Goal: Task Accomplishment & Management: Complete application form

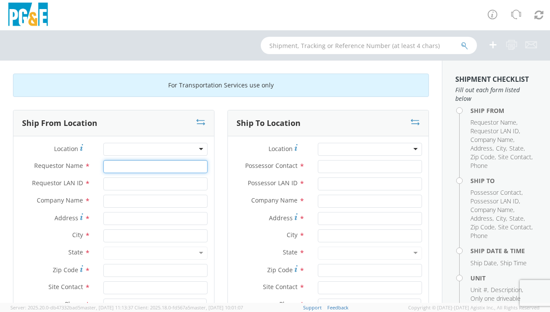
click at [136, 165] on input "Requestor Name *" at bounding box center [155, 166] width 104 height 13
type input "[PERSON_NAME]"
click at [138, 190] on div "Requestor LAN ID *" at bounding box center [113, 185] width 201 height 17
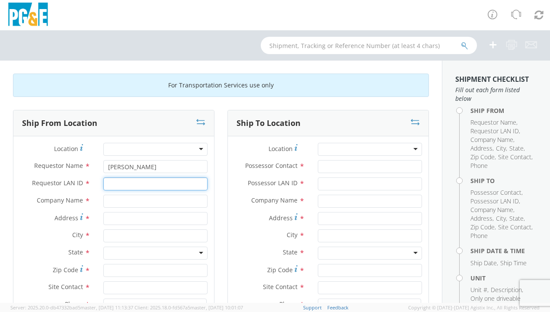
click at [141, 183] on input "Requestor LAN ID *" at bounding box center [155, 183] width 104 height 13
type input "CGMI"
click at [142, 199] on input "text" at bounding box center [155, 201] width 104 height 13
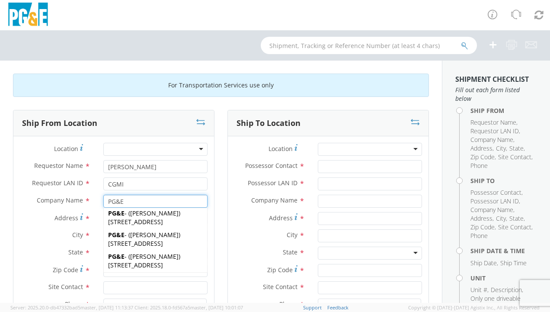
scroll to position [260, 0]
type input "PG&E"
click at [216, 229] on div "Ship From Location Location * (OBSOLETE) [GEOGRAPHIC_DATA] SC - GC TRAILER (OBS…" at bounding box center [113, 253] width 215 height 287
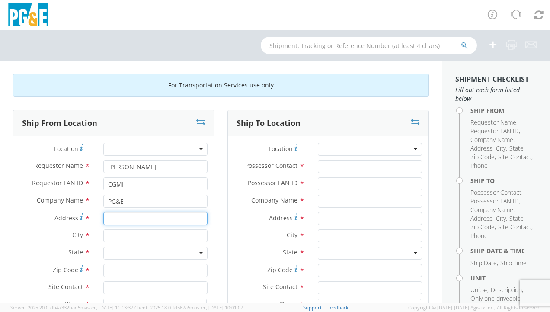
click at [115, 216] on input "Address *" at bounding box center [155, 218] width 104 height 13
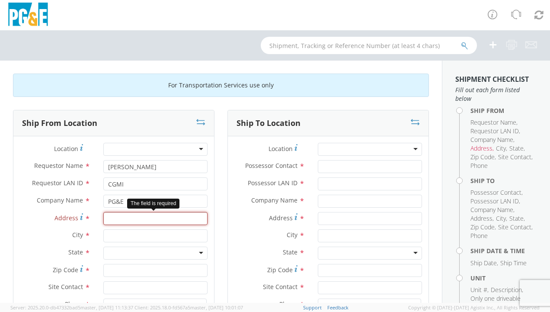
paste input "[STREET_ADDRESS]"
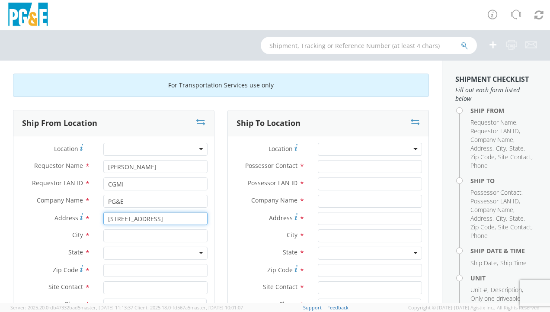
type input "[STREET_ADDRESS]"
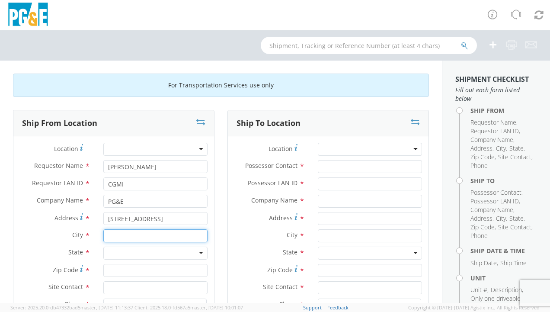
click at [122, 235] on input "text" at bounding box center [155, 235] width 104 height 13
paste input "[GEOGRAPHIC_DATA]"
type input "[GEOGRAPHIC_DATA]"
click at [142, 248] on div at bounding box center [155, 253] width 104 height 13
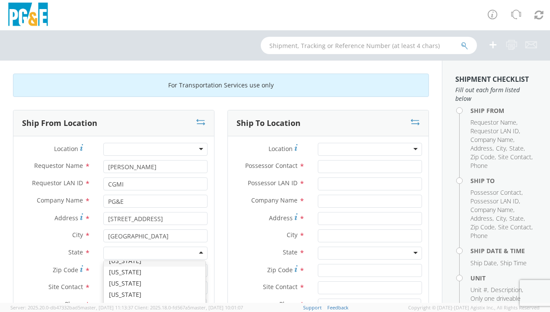
scroll to position [0, 0]
click at [215, 249] on div "Ship From Location Location * (OBSOLETE) [GEOGRAPHIC_DATA] SC - GC TRAILER (OBS…" at bounding box center [113, 253] width 215 height 287
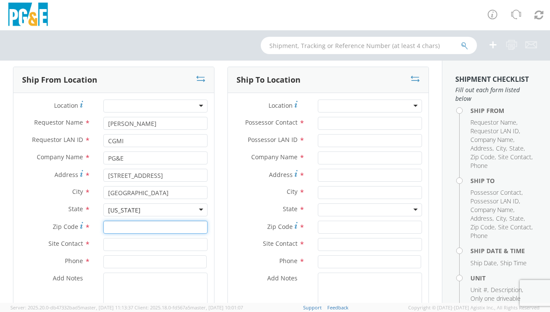
click at [149, 228] on input "Zip Code *" at bounding box center [155, 227] width 104 height 13
paste input "93308"
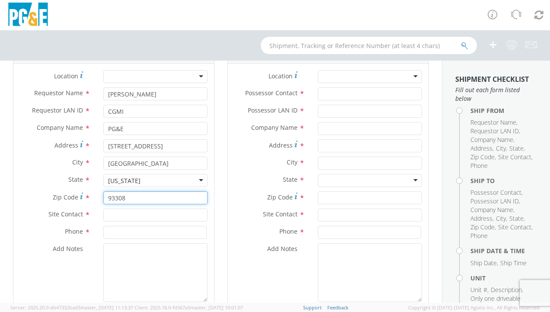
scroll to position [87, 0]
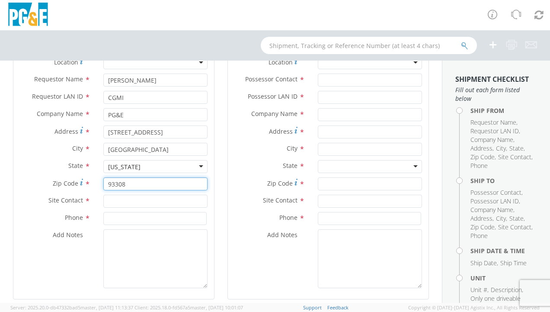
type input "93308"
click at [116, 199] on input "text" at bounding box center [155, 201] width 104 height 13
type input "[PERSON_NAME]"
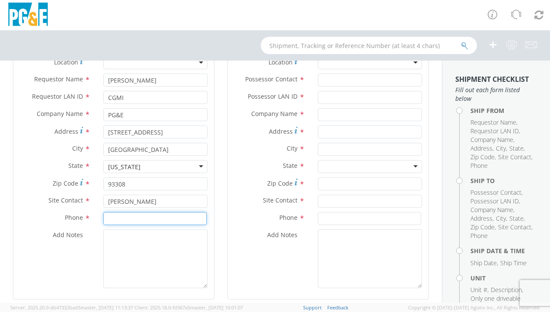
click at [119, 224] on input at bounding box center [154, 218] width 103 height 13
paste input "[PHONE_NUMBER]"
type input "[PHONE_NUMBER]"
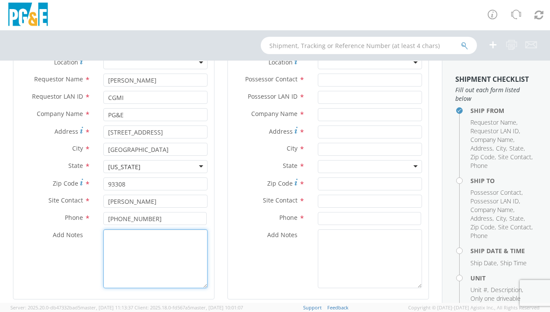
click at [124, 254] on textarea "Add Notes *" at bounding box center [155, 258] width 104 height 59
paste textarea "[PHONE_NUMBER]"
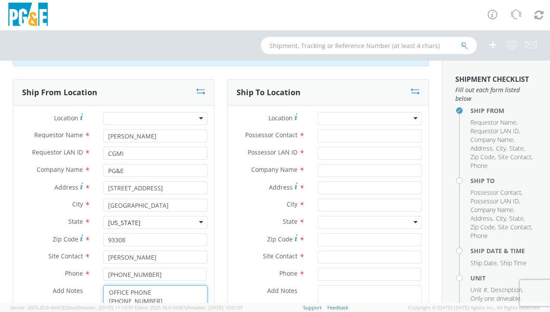
scroll to position [0, 0]
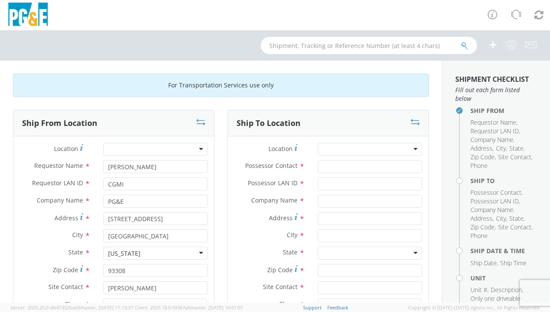
type textarea "OFFICE PHONE [PHONE_NUMBER]"
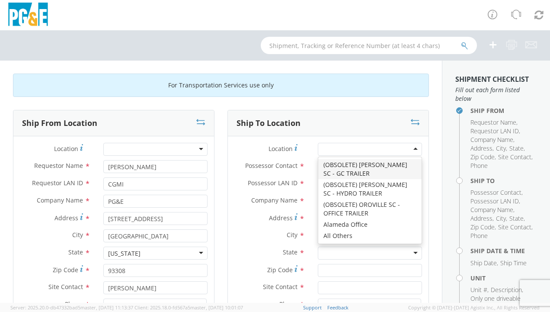
click at [350, 149] on div at bounding box center [370, 149] width 104 height 13
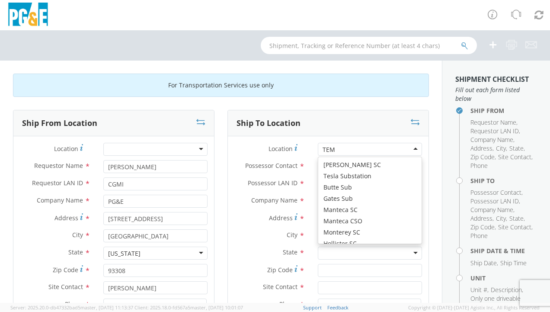
type input "TEMP"
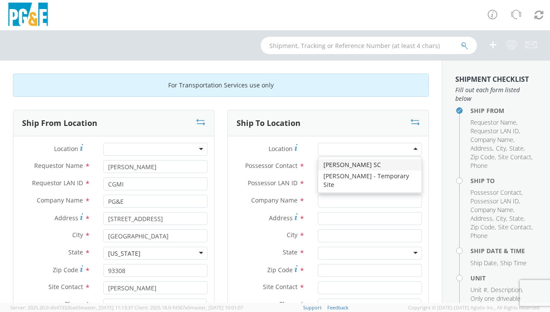
type input "PG&E"
type input "[STREET_ADDRESS]"
type input "PASO [PERSON_NAME]"
type input "93446"
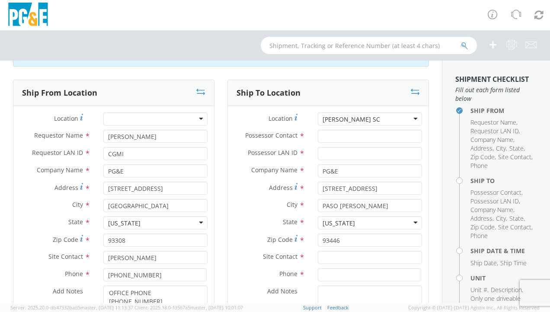
scroll to position [43, 0]
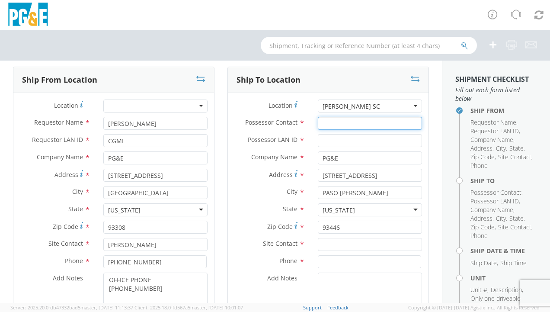
click at [334, 122] on input "Possessor Contact *" at bounding box center [370, 123] width 104 height 13
type input "[PERSON_NAME]"
click at [343, 136] on input "Possessor LAN ID *" at bounding box center [370, 140] width 104 height 13
type input "CGMI"
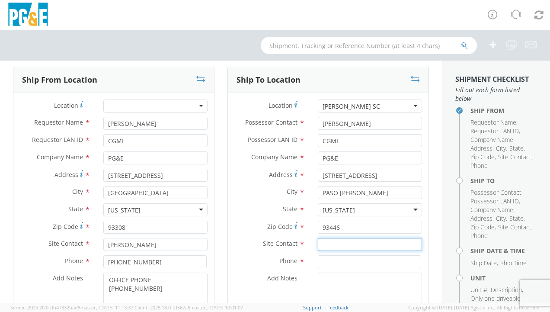
click at [339, 244] on input "text" at bounding box center [370, 244] width 104 height 13
type input "[PERSON_NAME]"
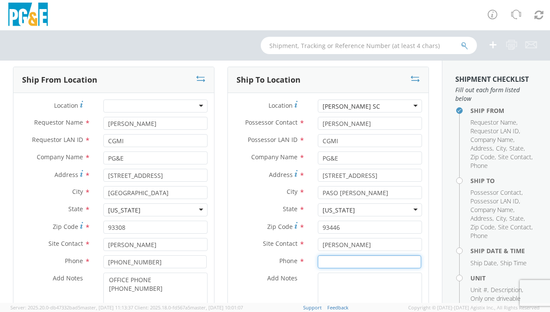
click at [337, 260] on input at bounding box center [369, 261] width 103 height 13
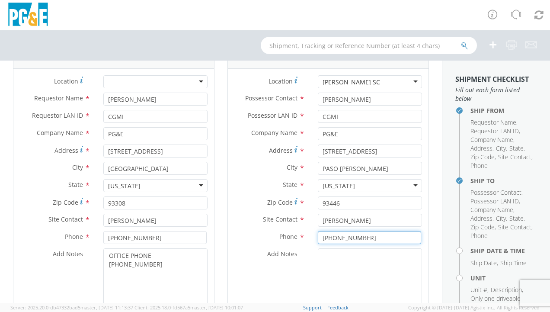
scroll to position [87, 0]
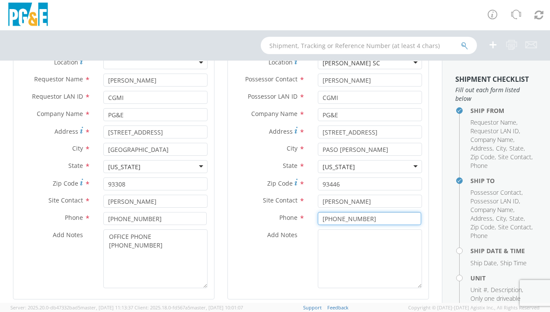
type input "[PHONE_NUMBER]"
click at [302, 260] on div "Add Notes *" at bounding box center [328, 258] width 201 height 59
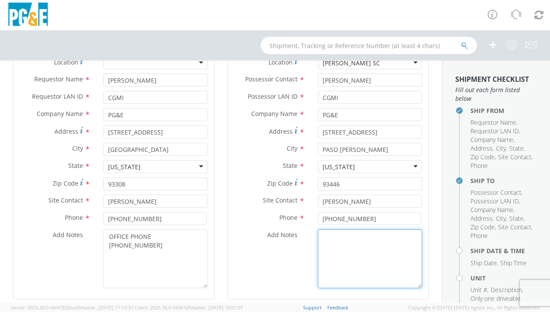
click at [341, 243] on textarea "Add Notes *" at bounding box center [370, 258] width 104 height 59
click at [318, 238] on textarea "[PERSON_NAME] [PHONE_NUMBER]" at bounding box center [370, 258] width 104 height 59
click at [383, 247] on textarea "ALTERNATE CONTACT - [PERSON_NAME] [PHONE_NUMBER]" at bounding box center [370, 258] width 104 height 59
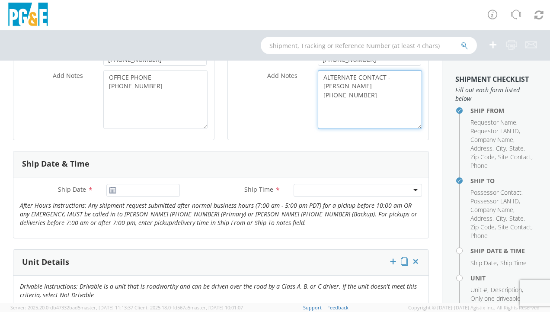
scroll to position [260, 0]
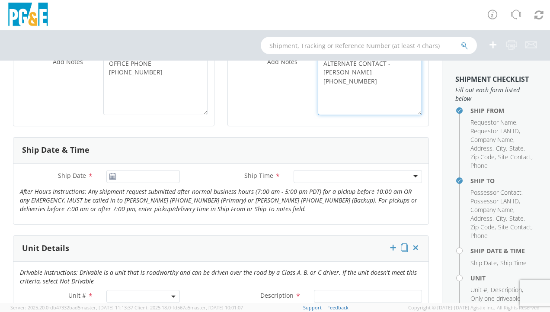
type textarea "ALTERNATE CONTACT - [PERSON_NAME] [PHONE_NUMBER]"
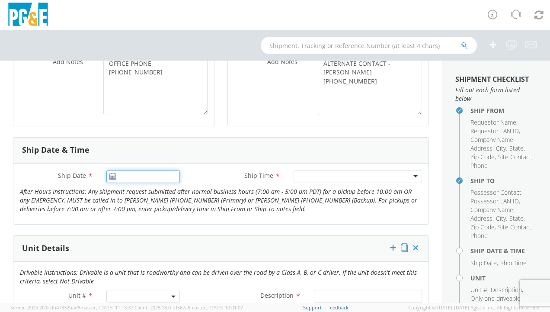
type input "[DATE]"
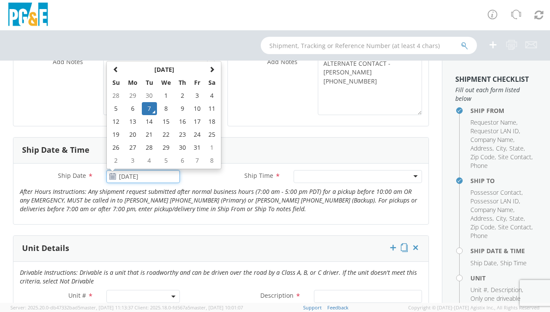
click at [118, 177] on input "[DATE]" at bounding box center [143, 176] width 74 height 13
click at [145, 109] on td "7" at bounding box center [149, 108] width 15 height 13
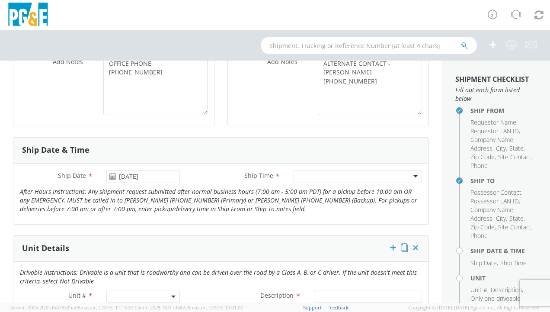
click at [309, 177] on div at bounding box center [358, 176] width 129 height 13
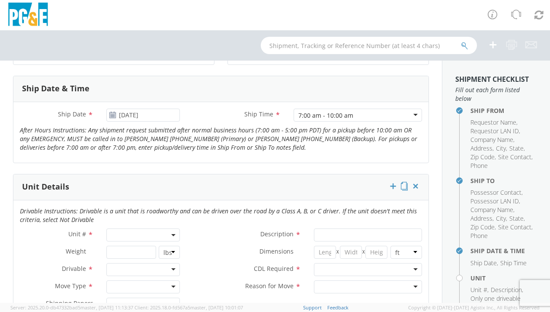
scroll to position [389, 0]
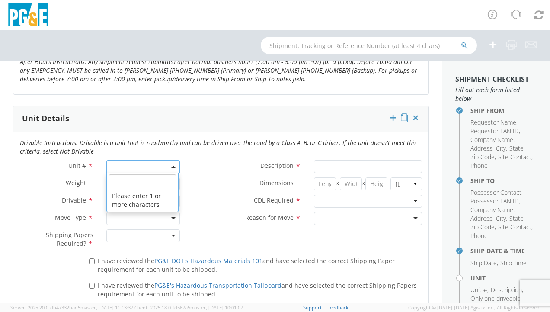
click at [164, 166] on span at bounding box center [143, 166] width 74 height 13
click at [132, 182] on input "search" at bounding box center [143, 180] width 68 height 13
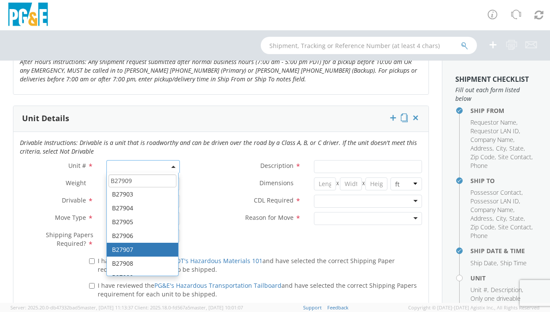
scroll to position [66, 0]
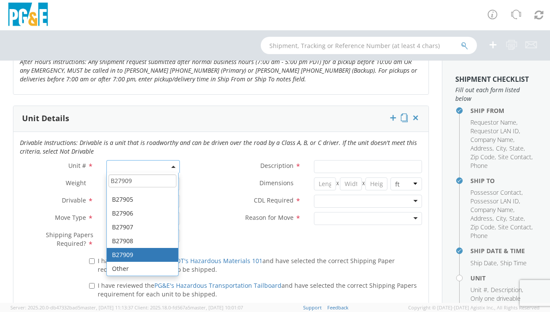
type input "B27909"
type input "TRUCK; MEDIUM LINE 4X4"
type input "56000"
select select "B27909"
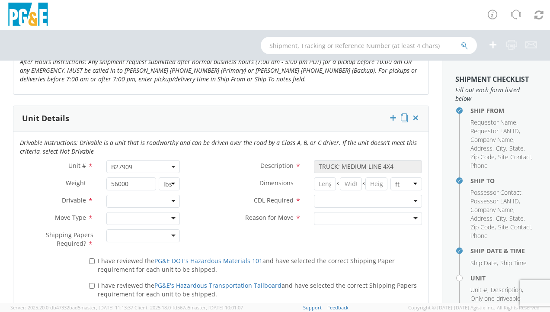
click at [199, 187] on label "Dimensions *" at bounding box center [246, 182] width 121 height 11
click at [145, 198] on div at bounding box center [143, 201] width 74 height 13
click at [144, 216] on div at bounding box center [143, 218] width 74 height 13
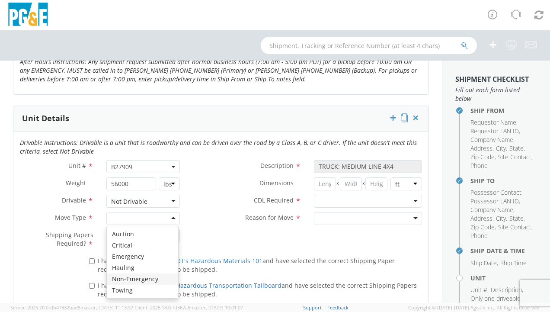
click at [201, 222] on div "Reason for Move * Newly Leased Pool Unit Rental Repair / Maintenance" at bounding box center [307, 218] width 242 height 13
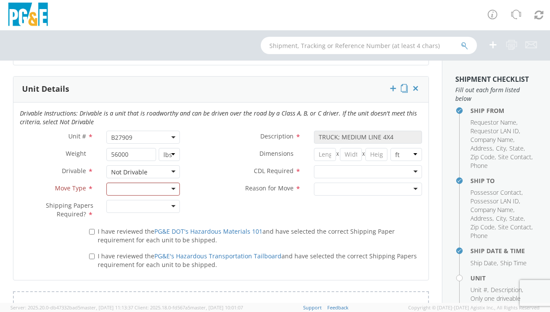
scroll to position [433, 0]
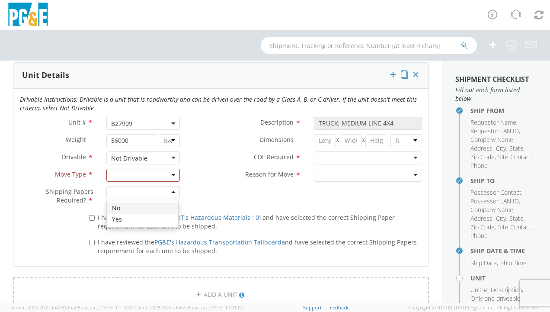
click at [164, 191] on div at bounding box center [143, 192] width 74 height 13
click at [225, 186] on div "Unit # * B27909 B27909 Description * TRUCK; MEDIUM LINE 4X4 Weight * 56000 lbs …" at bounding box center [220, 163] width 415 height 93
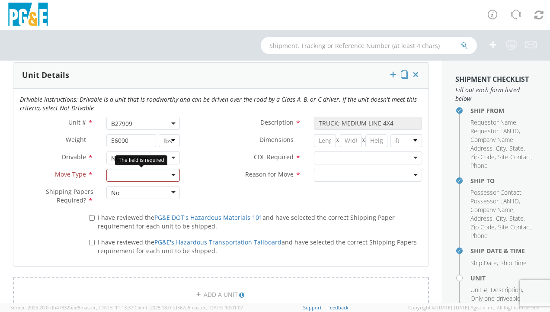
click at [170, 175] on div at bounding box center [143, 175] width 74 height 13
click at [201, 185] on div "Unit # * B27909 B27909 Description * TRUCK; MEDIUM LINE 4X4 Weight * 56000 lbs …" at bounding box center [220, 163] width 415 height 93
click at [320, 174] on div at bounding box center [368, 175] width 108 height 13
click at [328, 198] on div "Unit # * B27909 B27909 Description * TRUCK; MEDIUM LINE 4X4 Weight * 56000 lbs …" at bounding box center [220, 163] width 415 height 93
click at [342, 154] on div at bounding box center [368, 157] width 108 height 13
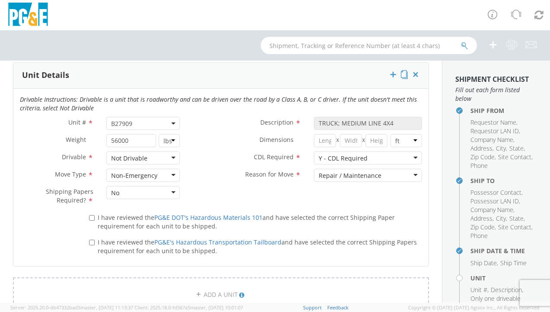
click at [312, 195] on div "Unit # * B27909 B27909 Description * TRUCK; MEDIUM LINE 4X4 Weight * 56000 lbs …" at bounding box center [220, 163] width 415 height 93
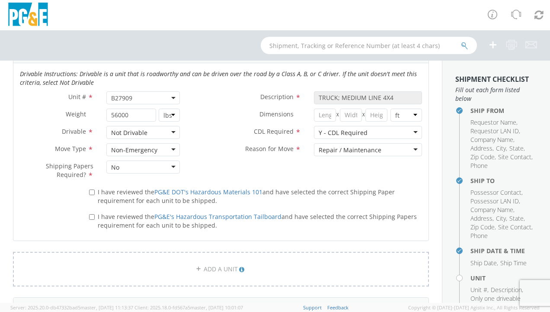
scroll to position [476, 0]
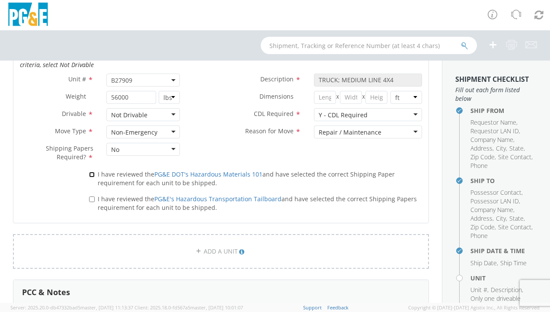
click at [92, 172] on input "I have reviewed the PG&E DOT's Hazardous Materials 101 and have selected the co…" at bounding box center [92, 175] width 6 height 6
checkbox input "true"
click at [92, 196] on input "I have reviewed the PG&E's Hazardous Transportation Tailboard and have selected…" at bounding box center [92, 199] width 6 height 6
checkbox input "true"
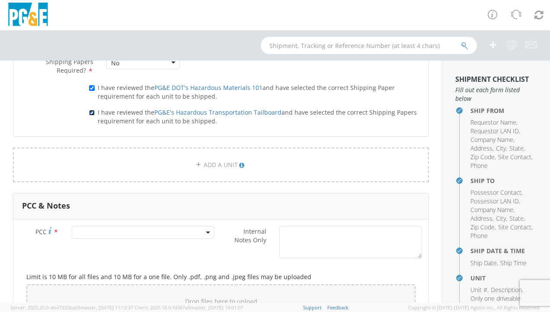
scroll to position [606, 0]
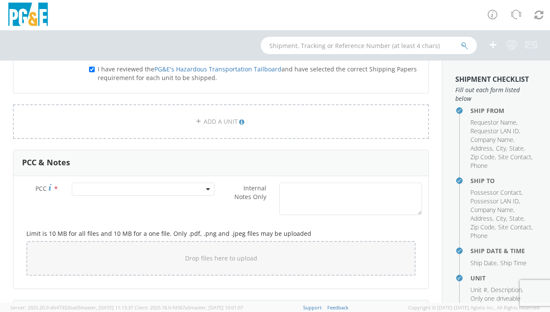
click at [90, 185] on span at bounding box center [143, 189] width 143 height 13
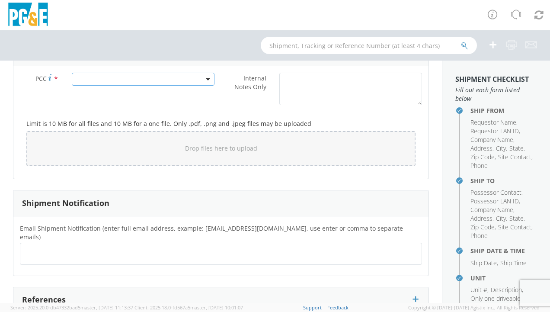
scroll to position [643, 0]
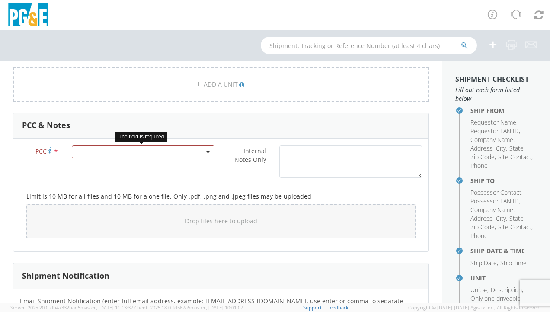
click at [84, 145] on span at bounding box center [143, 151] width 143 height 13
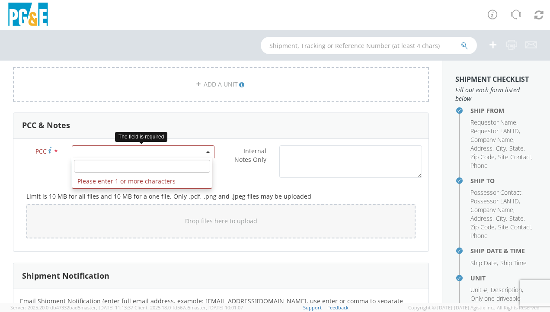
click at [83, 163] on input "number" at bounding box center [142, 166] width 136 height 13
click at [94, 160] on input "number" at bounding box center [142, 166] width 136 height 13
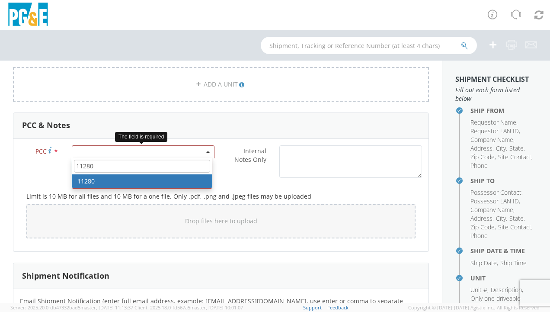
type input "11280"
select select "11280"
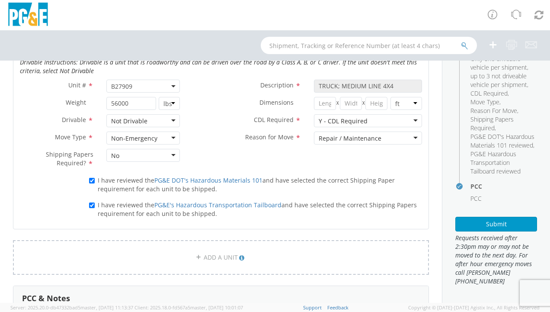
scroll to position [256, 0]
click at [484, 222] on button "Submit" at bounding box center [497, 224] width 82 height 15
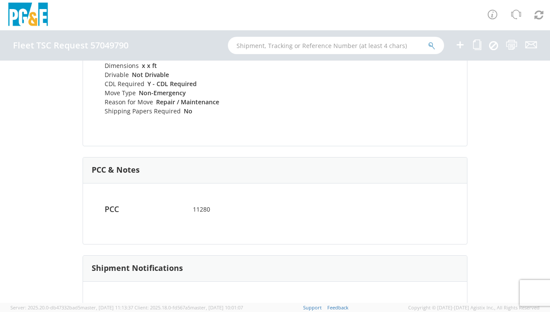
scroll to position [462, 0]
